Goal: Task Accomplishment & Management: Complete application form

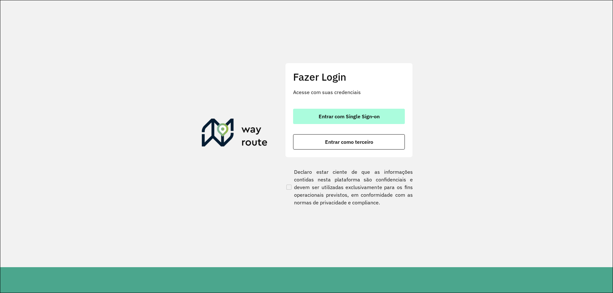
click at [370, 116] on span "Entrar com Single Sign-on" at bounding box center [348, 116] width 61 height 5
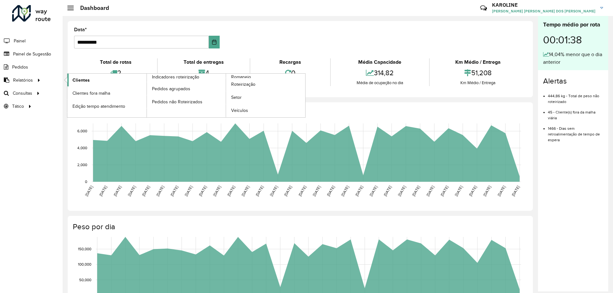
click at [84, 84] on link "Clientes" at bounding box center [106, 80] width 79 height 13
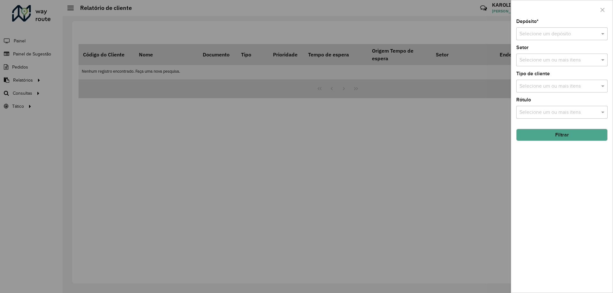
click at [536, 35] on input "text" at bounding box center [555, 34] width 72 height 8
click at [538, 53] on span "CDD Pouso Alegre" at bounding box center [540, 51] width 42 height 5
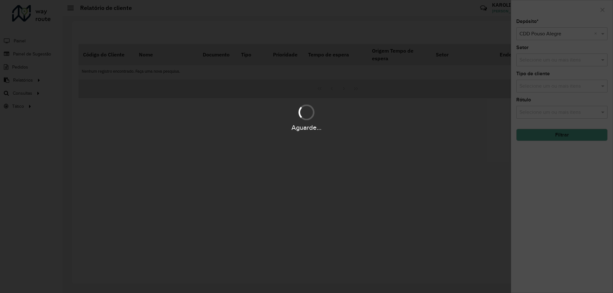
click at [557, 137] on div "Aguarde..." at bounding box center [306, 146] width 613 height 293
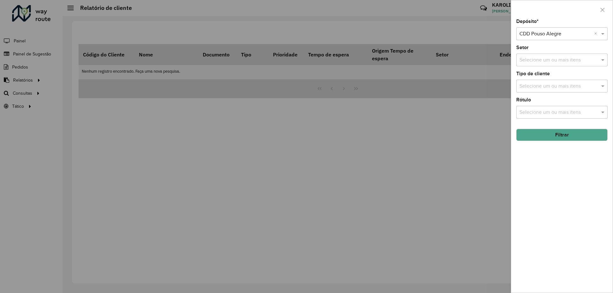
click at [565, 136] on button "Filtrar" at bounding box center [561, 135] width 91 height 12
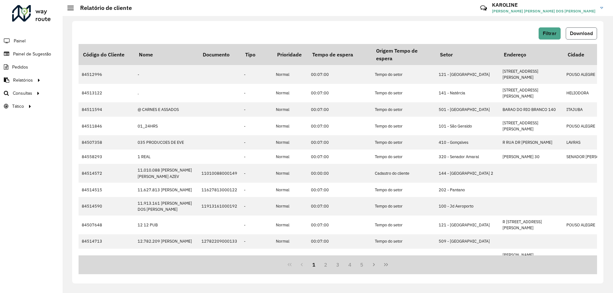
click at [586, 30] on button "Download" at bounding box center [580, 33] width 31 height 12
click at [39, 55] on span "Painel de Sugestão" at bounding box center [33, 54] width 40 height 7
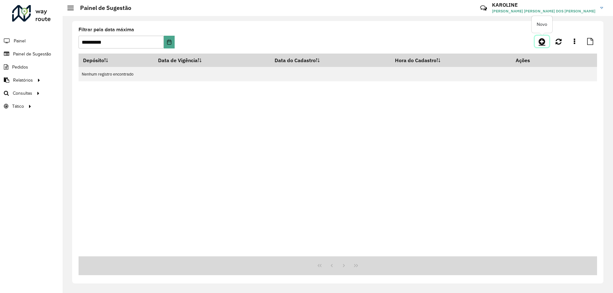
click at [539, 41] on icon at bounding box center [541, 42] width 7 height 8
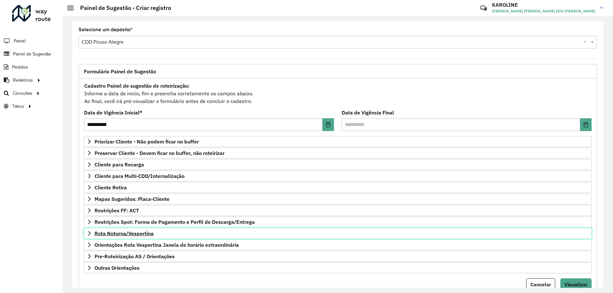
click at [143, 232] on span "Rota Noturna/Vespertina" at bounding box center [123, 233] width 59 height 5
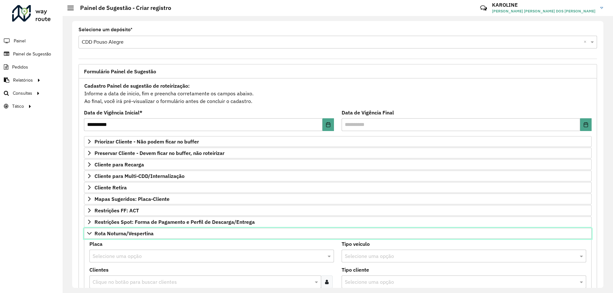
scroll to position [128, 0]
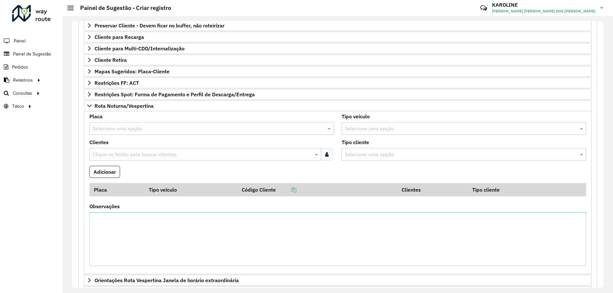
click at [129, 131] on input "text" at bounding box center [205, 129] width 225 height 8
click at [108, 145] on div "No items found" at bounding box center [211, 147] width 243 height 11
type input "***"
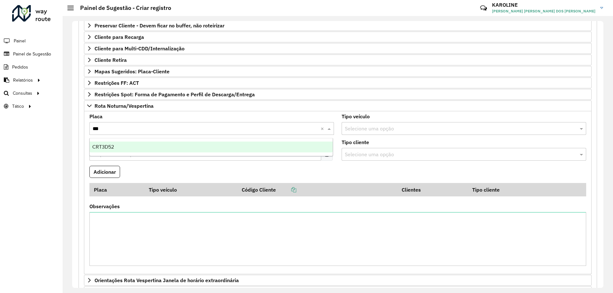
click at [120, 143] on div "CRT3D52" at bounding box center [211, 147] width 243 height 11
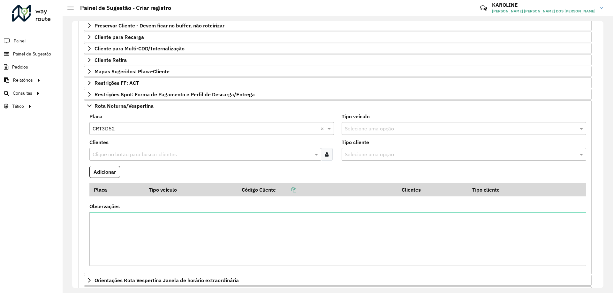
click at [330, 154] on div at bounding box center [327, 154] width 12 height 13
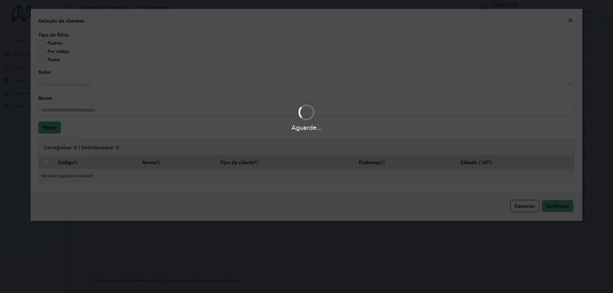
click at [60, 51] on div "Aguarde..." at bounding box center [306, 146] width 613 height 293
click at [41, 51] on div "Aguarde..." at bounding box center [306, 146] width 613 height 293
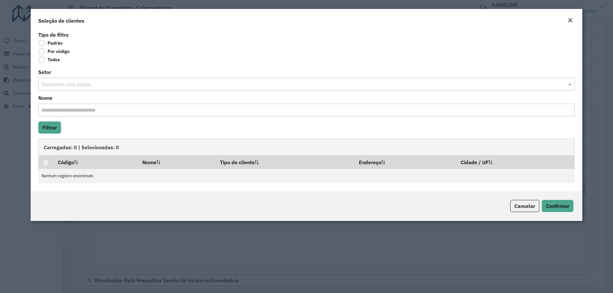
click at [57, 54] on label "Por código" at bounding box center [53, 51] width 31 height 6
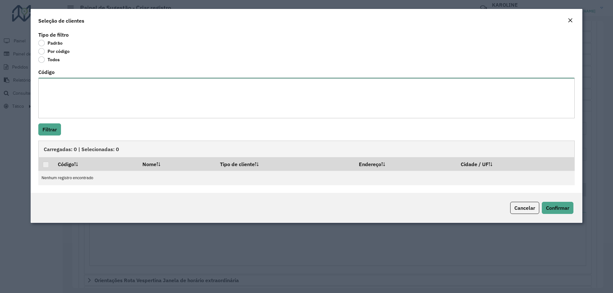
click at [69, 92] on textarea "Código" at bounding box center [306, 98] width 536 height 41
paste textarea "***** **** **** ***** **** **** **** ****"
type textarea "***** **** **** ***** **** **** **** ****"
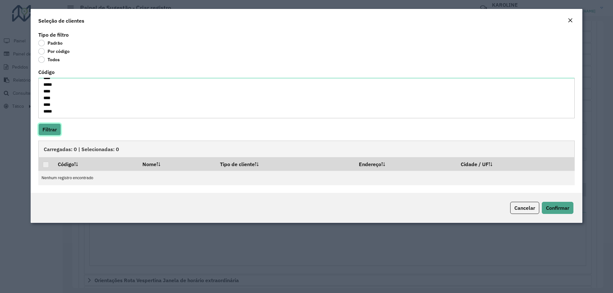
click at [52, 127] on button "Filtrar" at bounding box center [49, 129] width 23 height 12
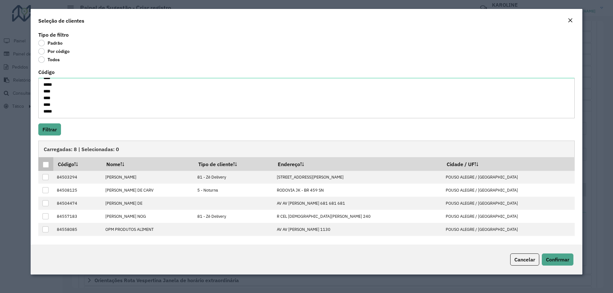
click at [44, 162] on div at bounding box center [46, 165] width 6 height 6
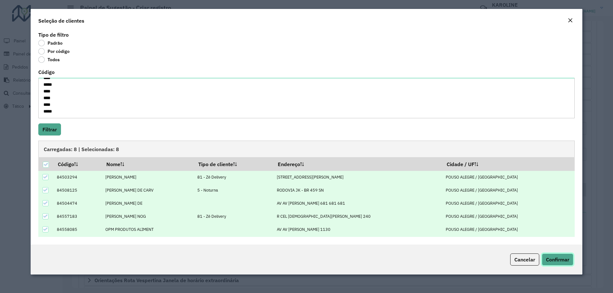
click at [556, 256] on button "Confirmar" at bounding box center [557, 260] width 32 height 12
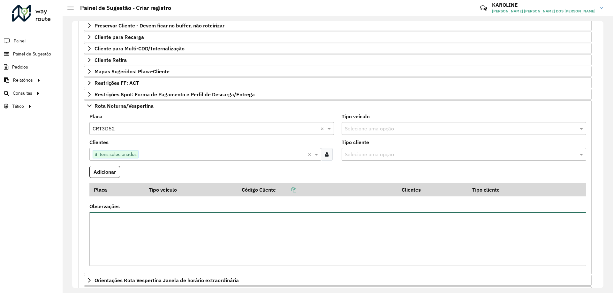
click at [184, 222] on textarea "Observações" at bounding box center [337, 239] width 496 height 54
type textarea "*"
type textarea "**********"
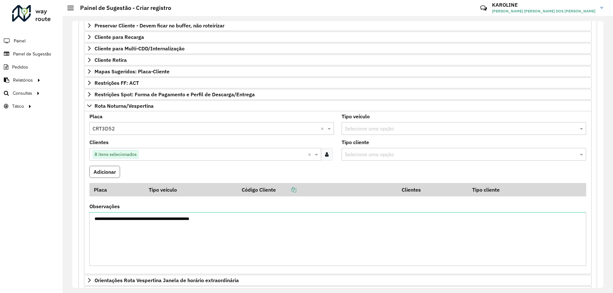
click at [99, 170] on button "Adicionar" at bounding box center [104, 172] width 31 height 12
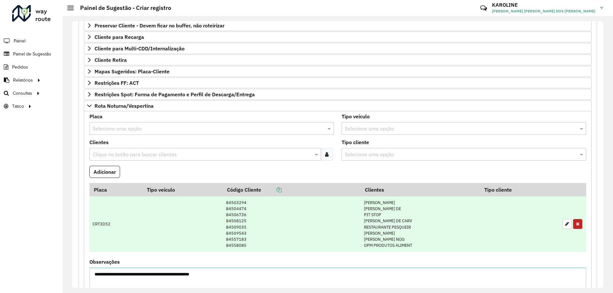
scroll to position [244, 0]
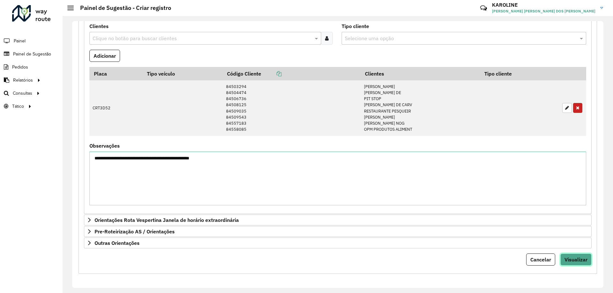
drag, startPoint x: 573, startPoint y: 261, endPoint x: 533, endPoint y: 261, distance: 40.2
click at [573, 261] on span "Visualizar" at bounding box center [575, 260] width 23 height 6
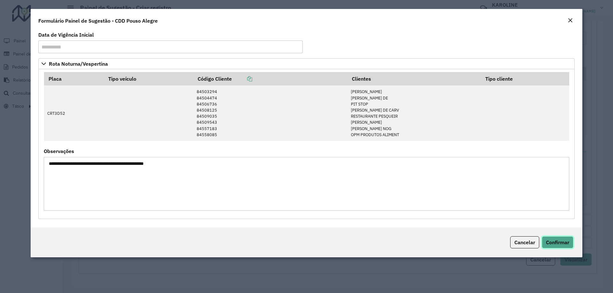
click at [551, 241] on span "Confirmar" at bounding box center [557, 242] width 23 height 6
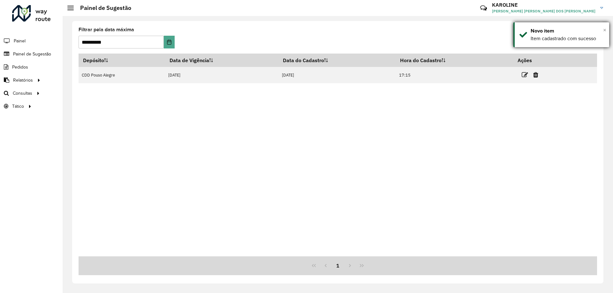
click at [604, 31] on span "×" at bounding box center [604, 29] width 3 height 7
